Goal: Task Accomplishment & Management: Use online tool/utility

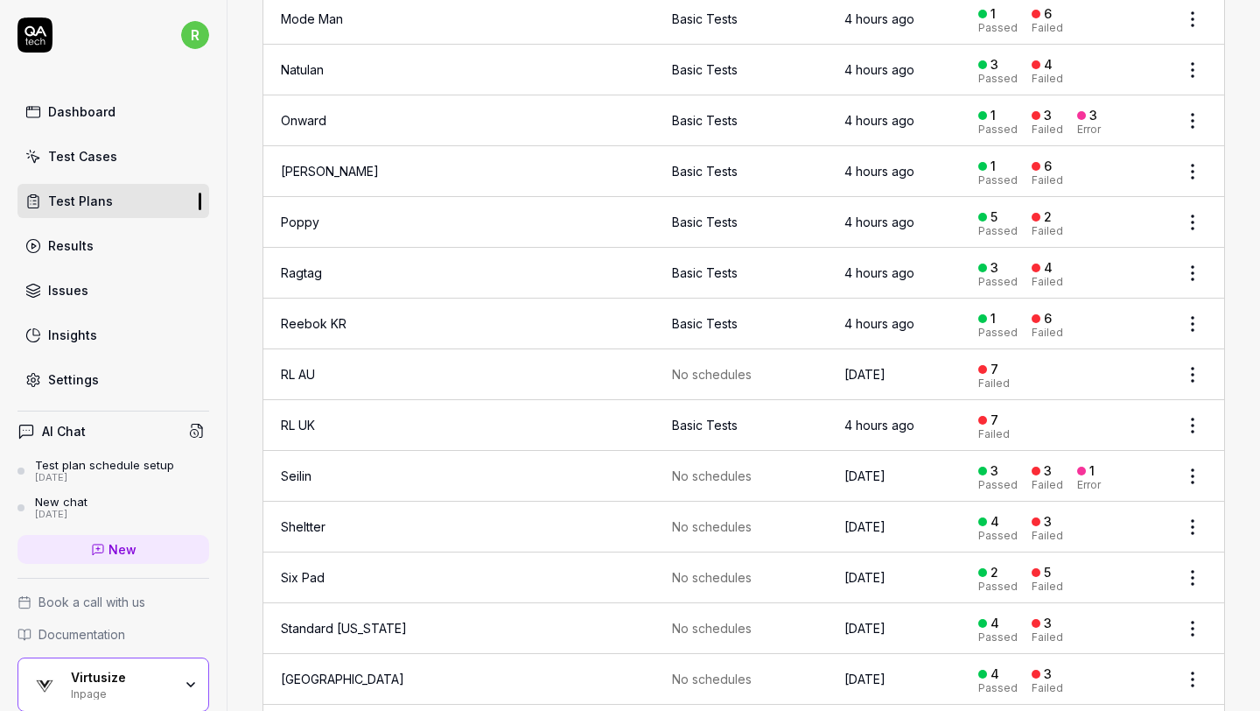
scroll to position [2065, 0]
click at [1191, 354] on html "r Dashboard Test Cases Test Plans Results Issues Insights Settings AI Chat Test…" at bounding box center [630, 355] width 1260 height 711
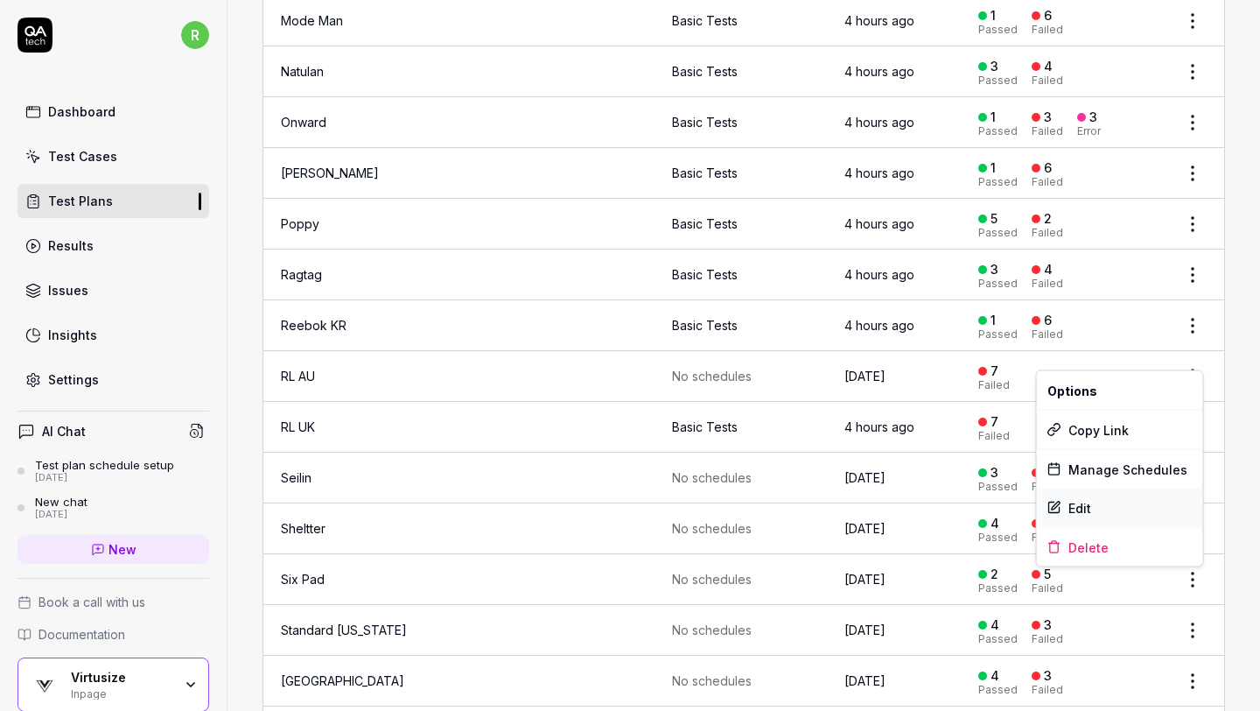
click at [1090, 508] on div "Edit" at bounding box center [1120, 507] width 166 height 39
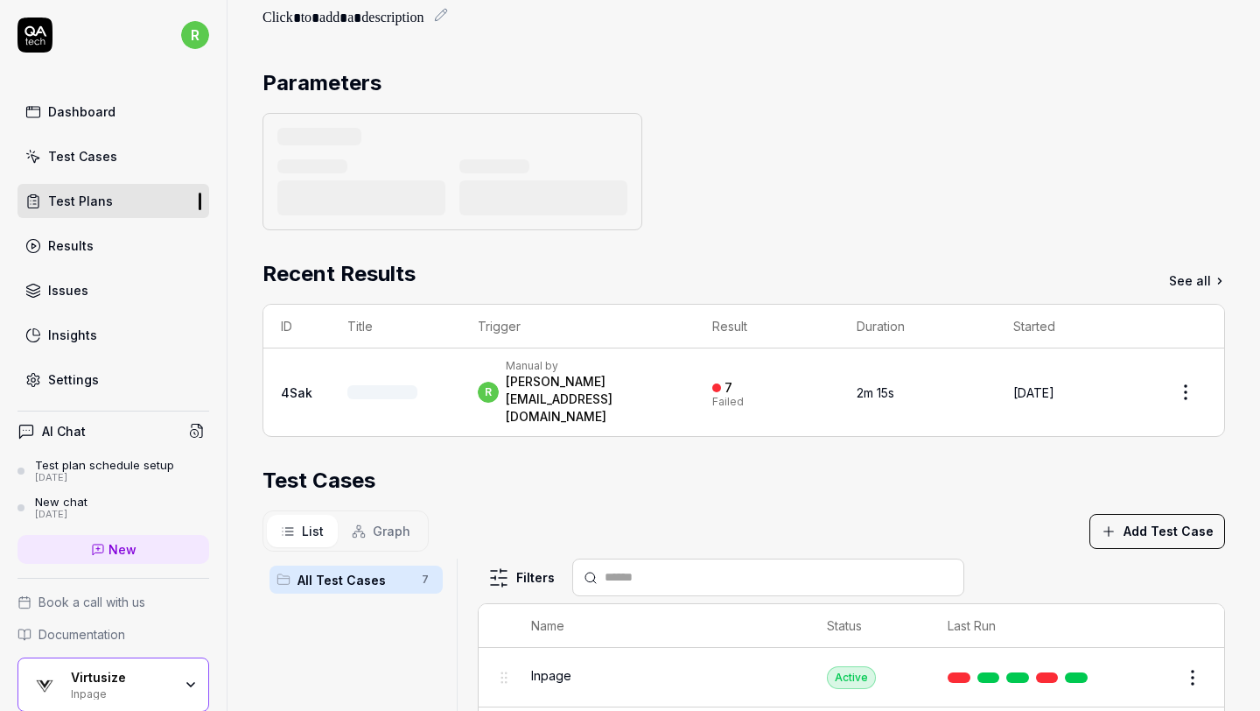
scroll to position [51, 0]
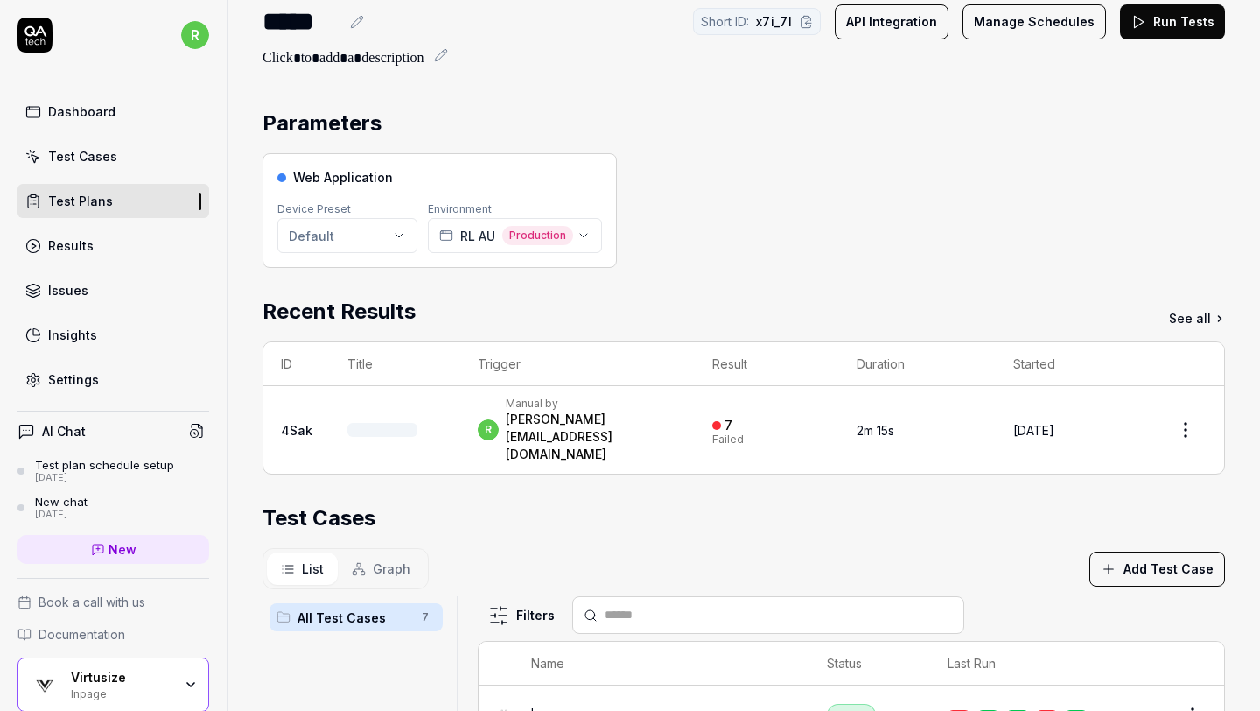
click at [280, 20] on div "*****" at bounding box center [301, 21] width 77 height 39
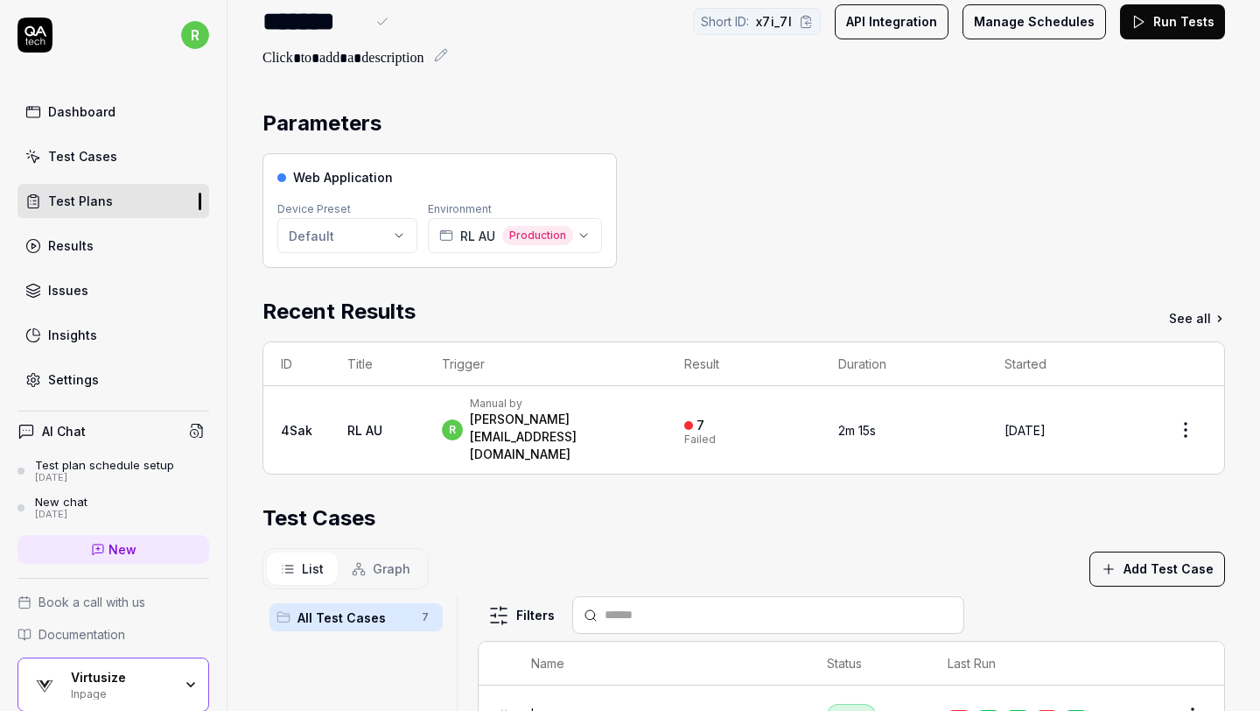
scroll to position [0, 0]
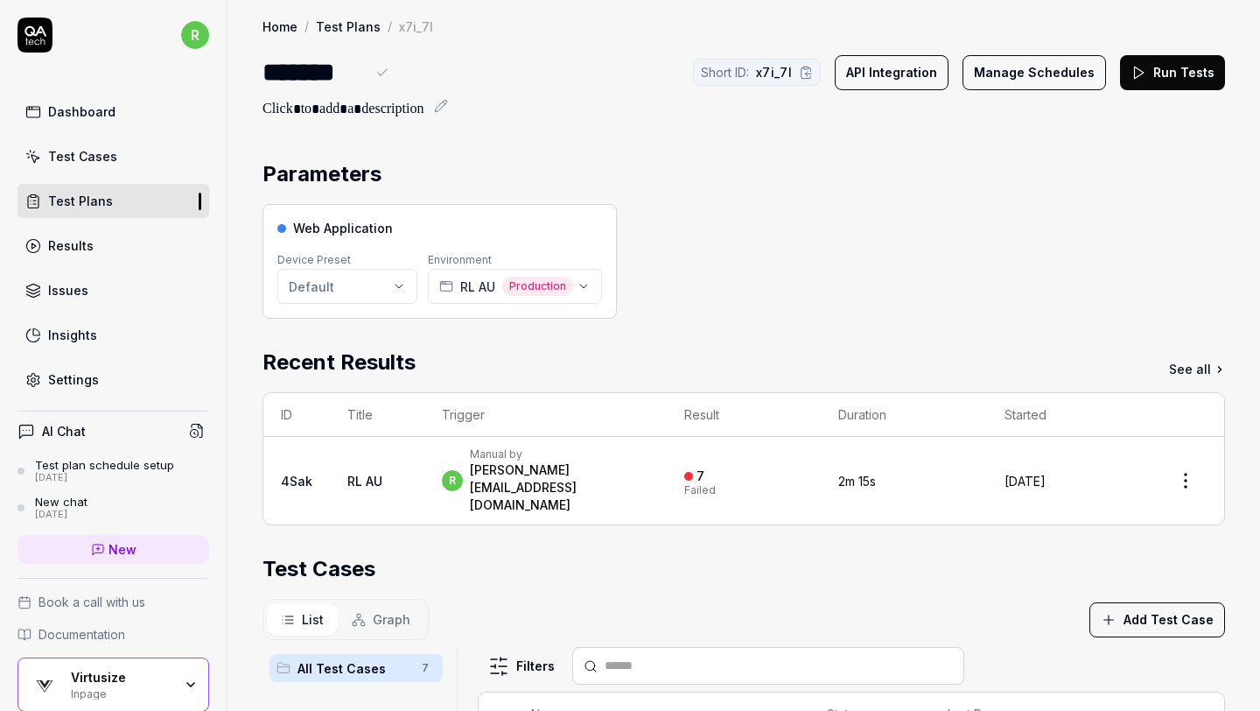
click at [891, 186] on div "Parameters" at bounding box center [744, 174] width 963 height 32
click at [334, 21] on link "Test Plans" at bounding box center [348, 27] width 65 height 18
click at [101, 255] on link "Results" at bounding box center [114, 245] width 192 height 34
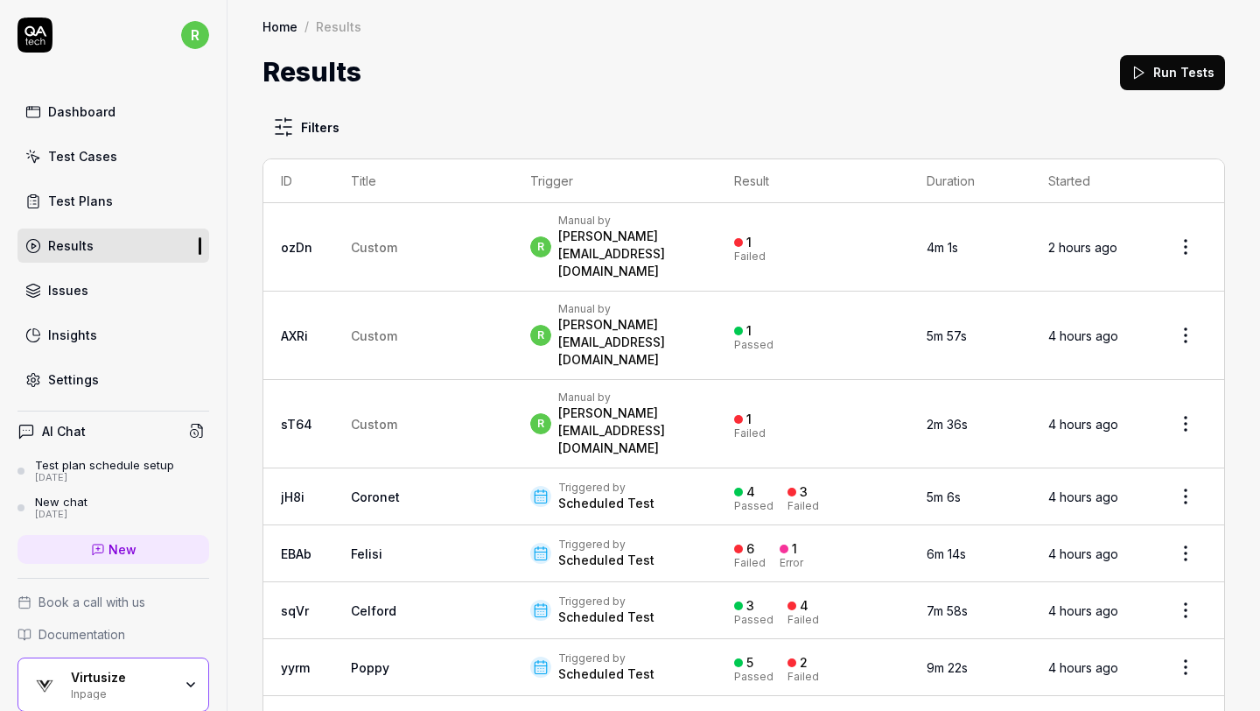
click at [116, 195] on link "Test Plans" at bounding box center [114, 201] width 192 height 34
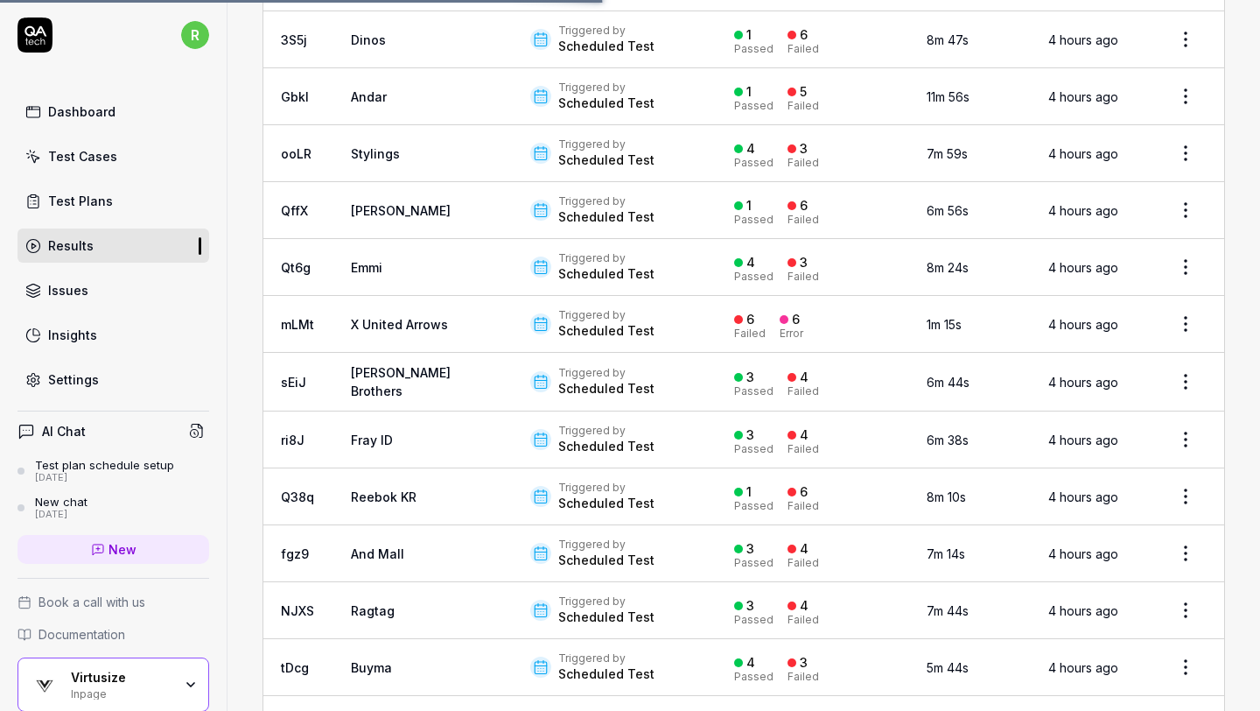
scroll to position [567, 0]
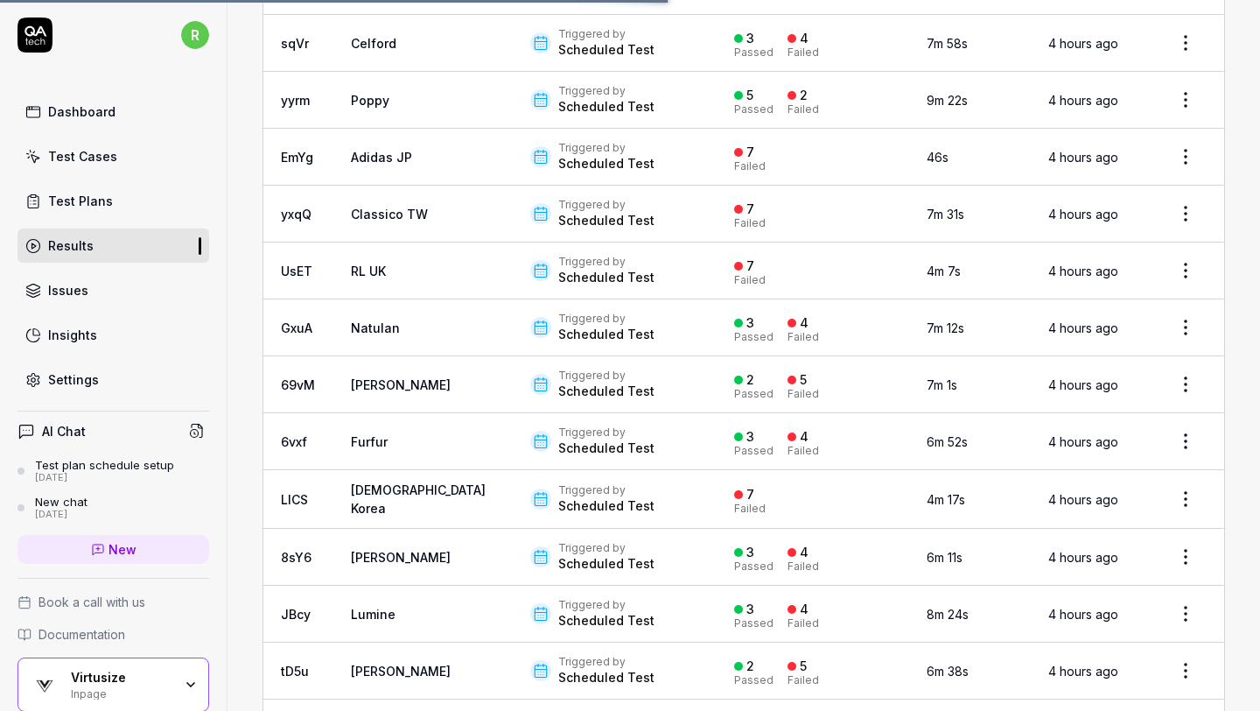
click at [147, 208] on link "Test Plans" at bounding box center [114, 201] width 192 height 34
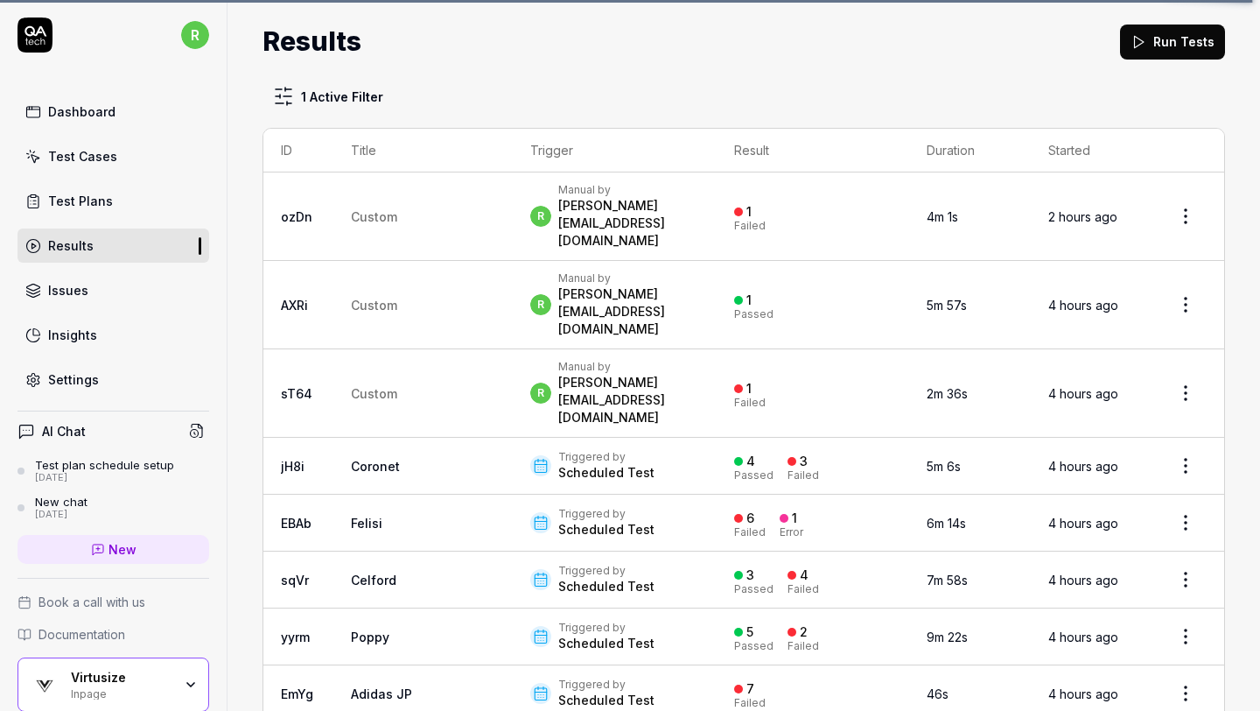
scroll to position [26, 0]
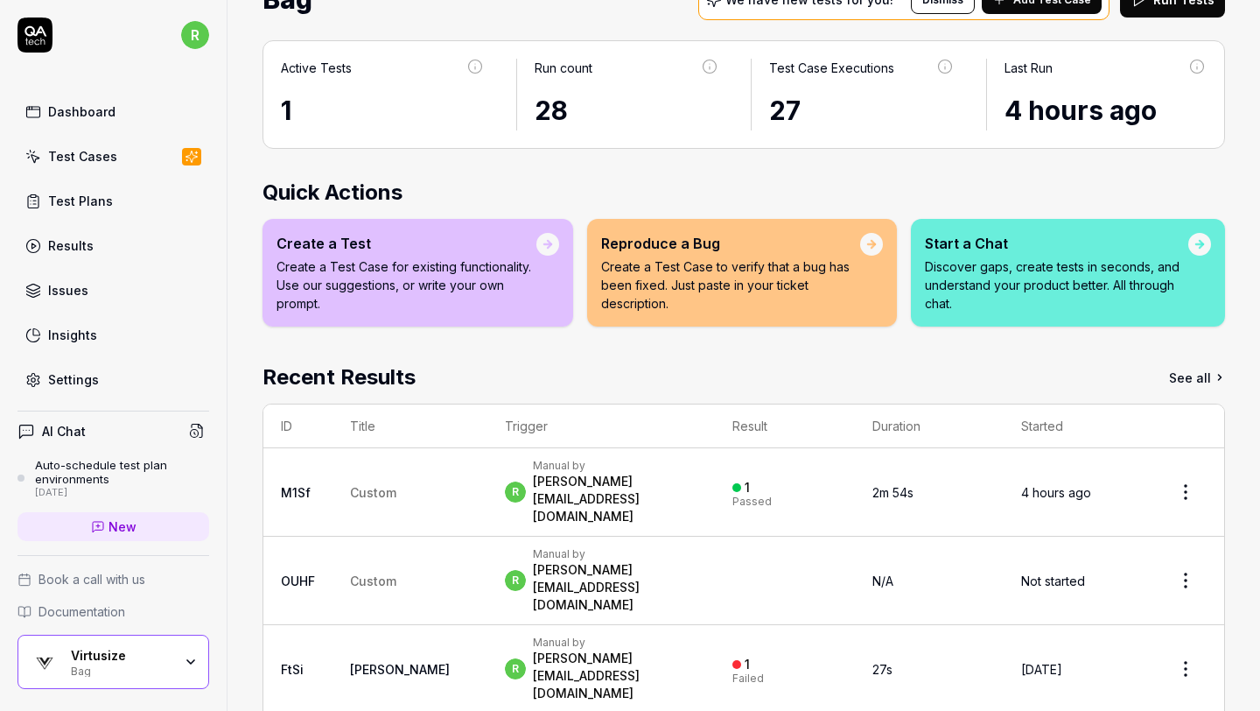
scroll to position [88, 0]
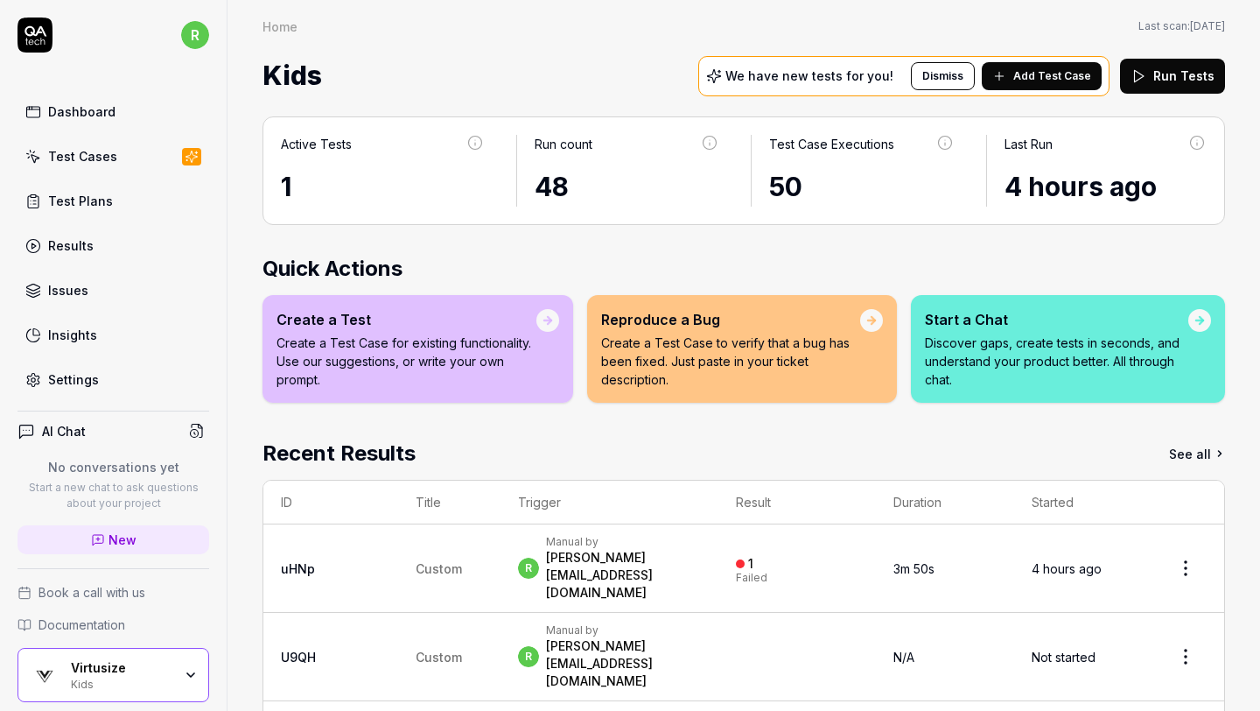
click at [1168, 80] on button "Run Tests" at bounding box center [1172, 76] width 105 height 35
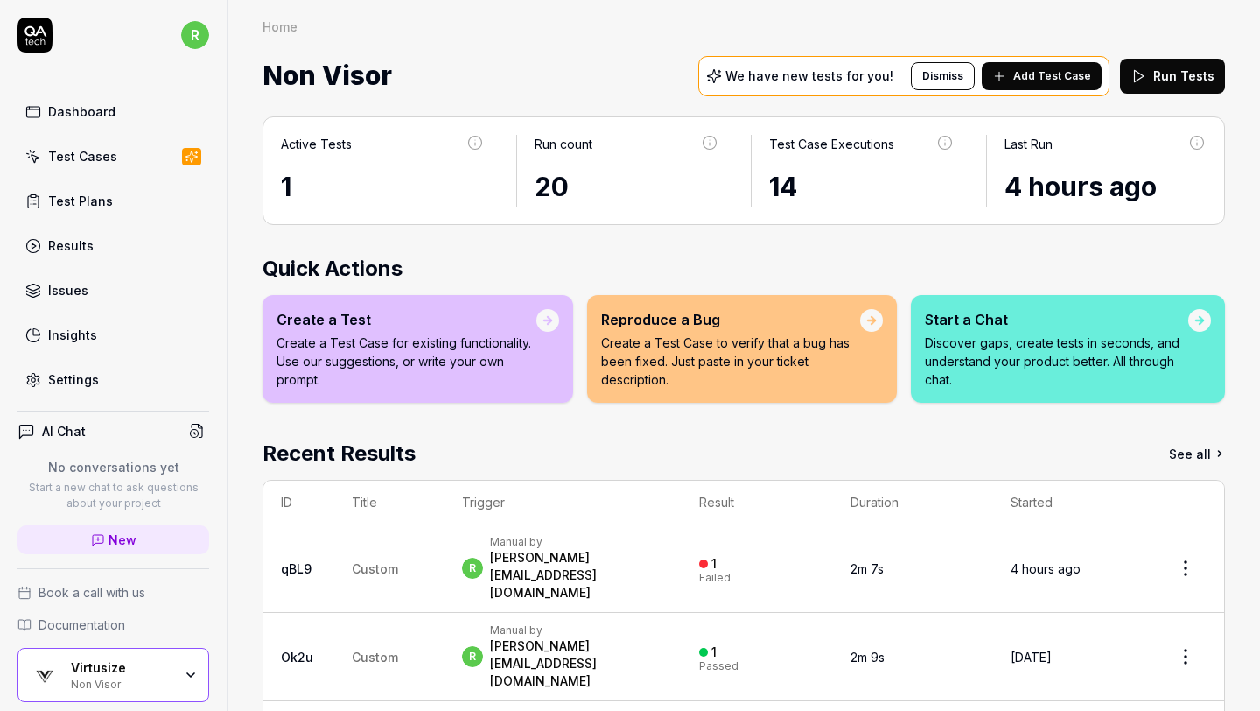
click at [1160, 73] on button "Run Tests" at bounding box center [1172, 76] width 105 height 35
